Goal: Find specific page/section: Find specific page/section

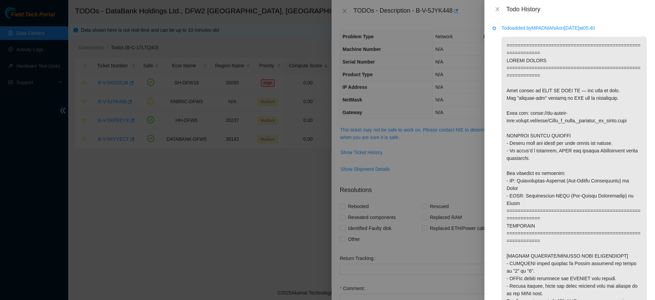
scroll to position [723, 0]
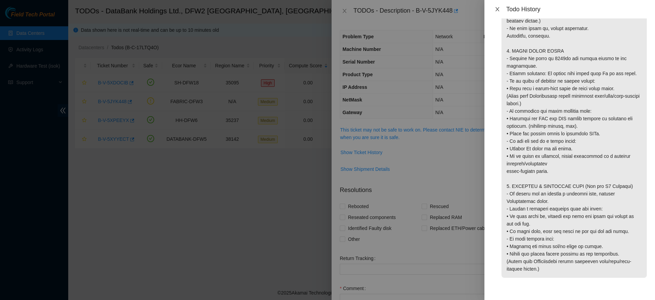
click at [496, 6] on button "Close" at bounding box center [498, 9] width 10 height 6
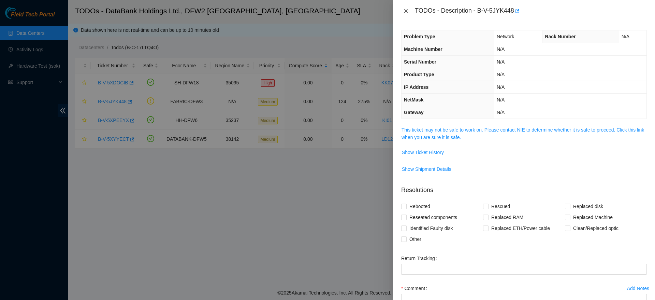
click at [406, 11] on icon "close" at bounding box center [406, 11] width 4 height 4
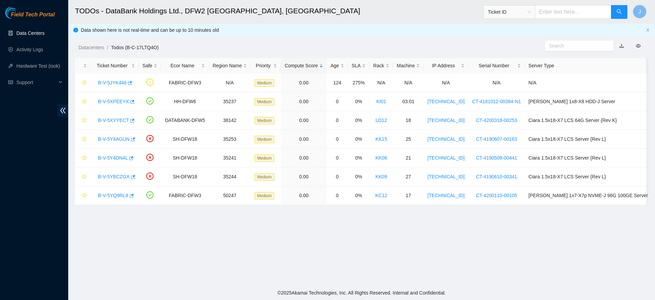
click at [36, 33] on link "Data Centers" at bounding box center [30, 32] width 28 height 5
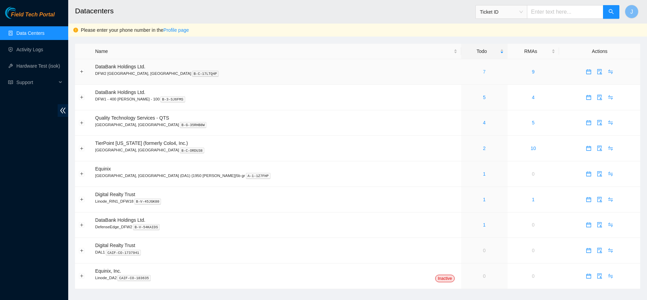
click at [483, 73] on link "7" at bounding box center [484, 71] width 3 height 5
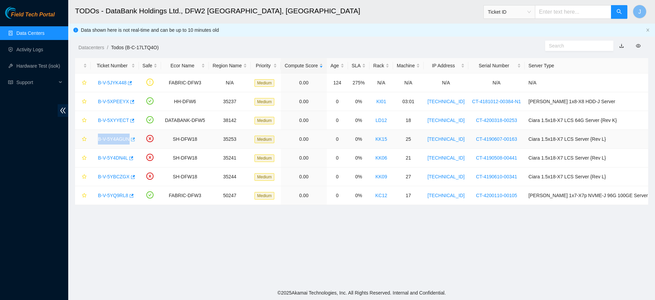
drag, startPoint x: 92, startPoint y: 132, endPoint x: 129, endPoint y: 144, distance: 39.1
click at [129, 144] on td "B-V-5Y4AGUN" at bounding box center [115, 139] width 48 height 19
copy link "B-V-5Y4AGUN"
drag, startPoint x: 96, startPoint y: 156, endPoint x: 127, endPoint y: 159, distance: 31.1
click at [127, 159] on div "B-V-5Y4DN4L" at bounding box center [115, 157] width 41 height 11
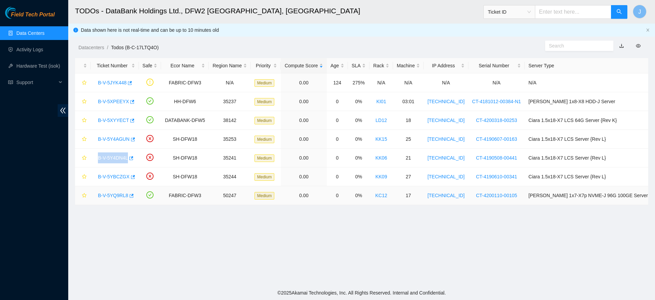
copy link "B-V-5Y4DN4L"
drag, startPoint x: 97, startPoint y: 178, endPoint x: 130, endPoint y: 183, distance: 33.4
click at [130, 183] on td "B-V-5YBCZGX" at bounding box center [115, 176] width 48 height 19
copy link "B-V-5YBCZGX"
click at [0, 197] on div "Field Tech Portal Data Centers Activity Logs Hardware Test (isok) Support" at bounding box center [34, 153] width 68 height 293
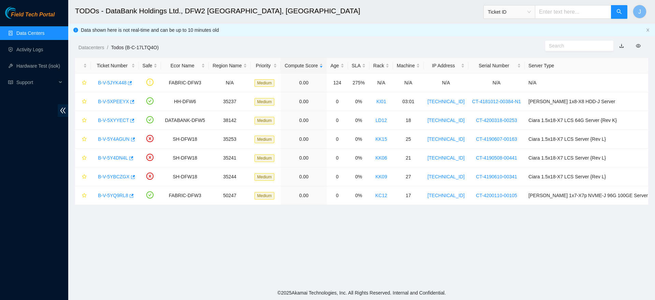
click at [39, 32] on link "Data Centers" at bounding box center [30, 32] width 28 height 5
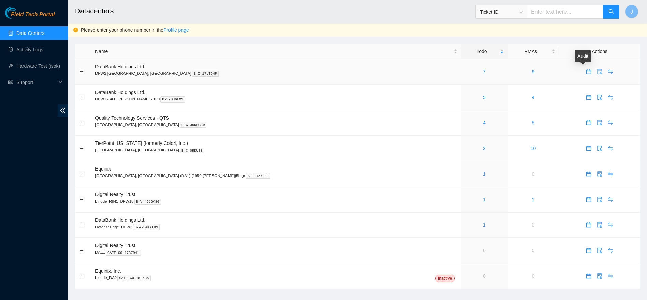
click at [598, 71] on icon "audit" at bounding box center [600, 71] width 4 height 5
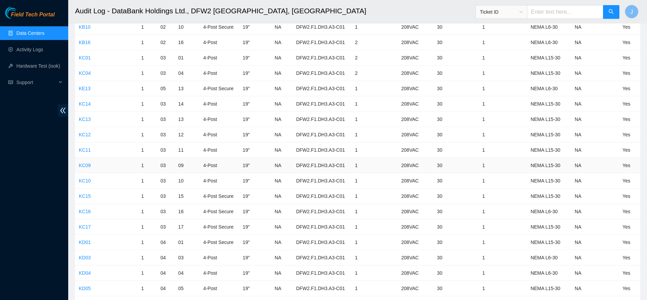
scroll to position [533, 0]
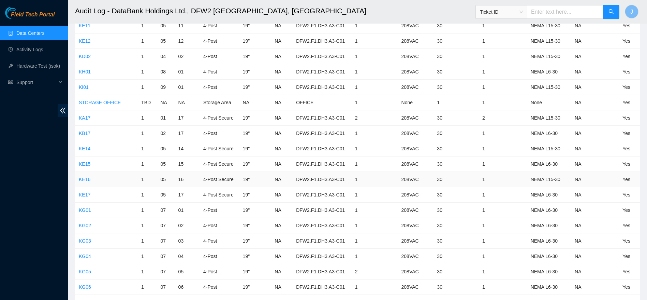
scroll to position [1128, 0]
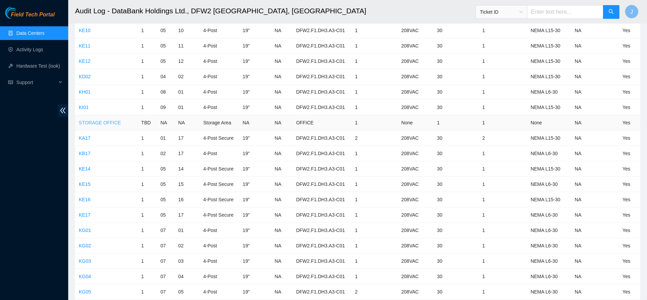
click at [106, 121] on link "STORAGE OFFICE" at bounding box center [100, 122] width 42 height 5
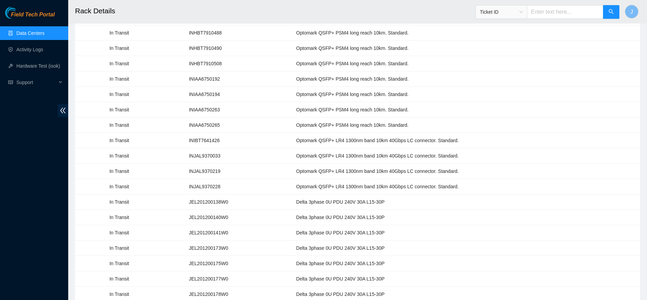
scroll to position [775, 0]
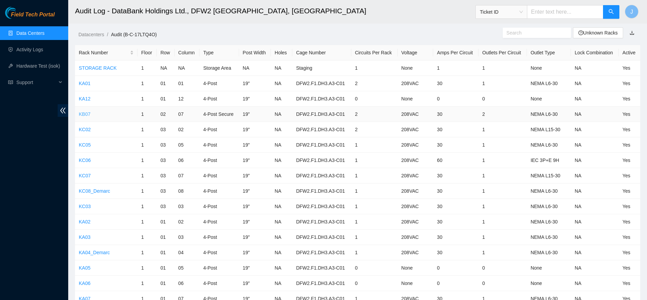
click at [87, 114] on link "KB07" at bounding box center [85, 113] width 12 height 5
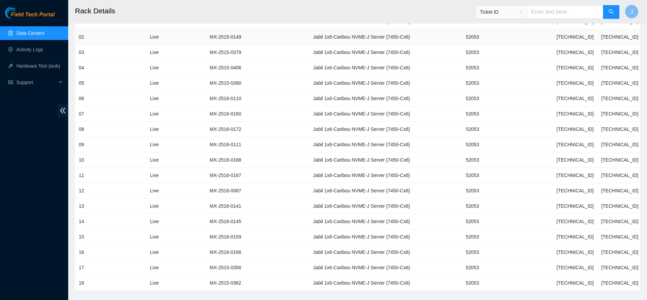
scroll to position [312, 0]
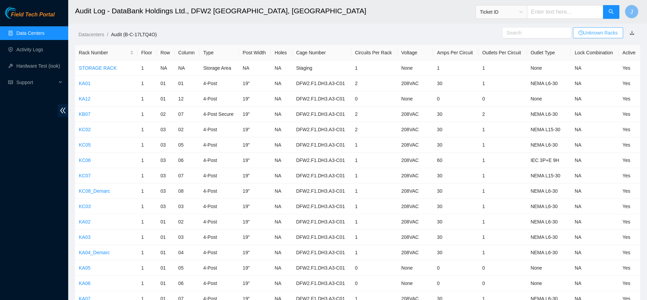
click at [599, 32] on link "Unknown Racks" at bounding box center [598, 32] width 39 height 5
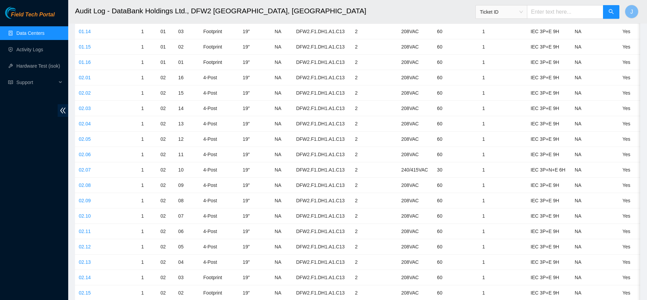
scroll to position [4957, 0]
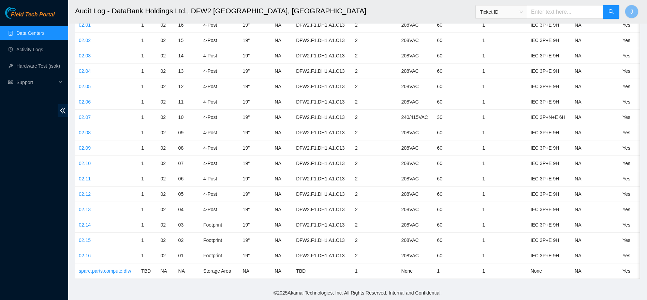
click at [44, 30] on link "Data Centers" at bounding box center [30, 32] width 28 height 5
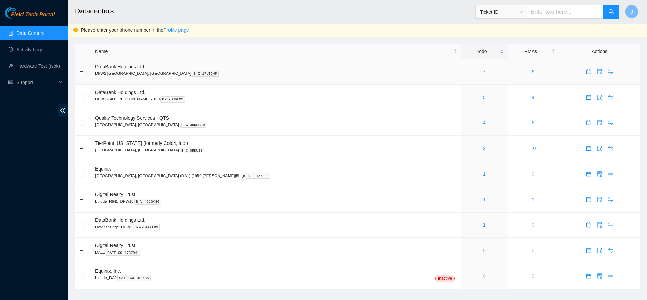
click at [483, 71] on link "7" at bounding box center [484, 71] width 3 height 5
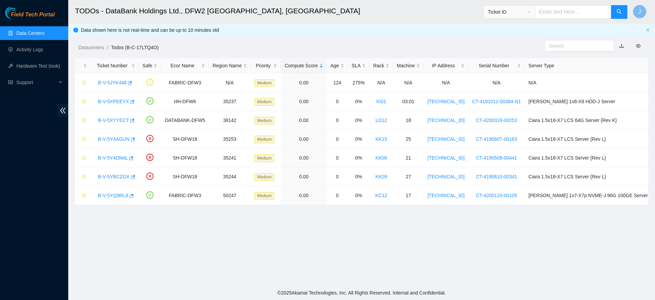
click at [403, 233] on main "TODOs - DataBank Holdings Ltd., DFW2 Richardson, TX Ticket ID J Data shown here…" at bounding box center [361, 142] width 587 height 285
click at [109, 195] on link "B-V-5YQ9RL8" at bounding box center [113, 194] width 30 height 5
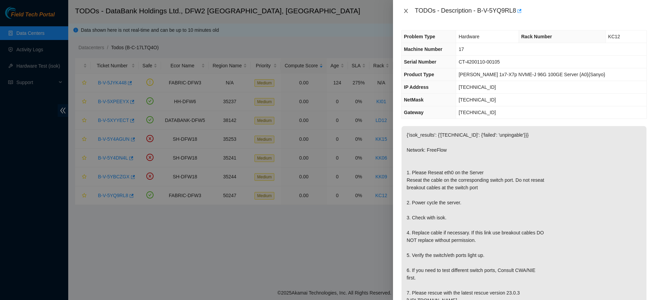
click at [406, 11] on icon "close" at bounding box center [405, 10] width 5 height 5
